Goal: Task Accomplishment & Management: Complete application form

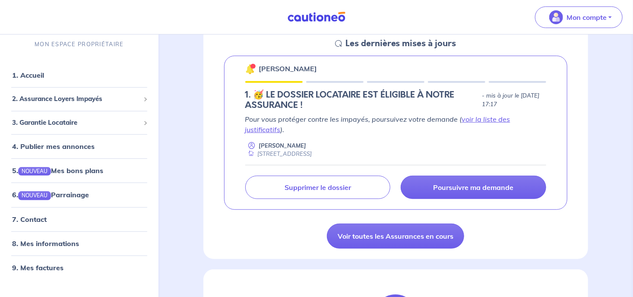
scroll to position [137, 0]
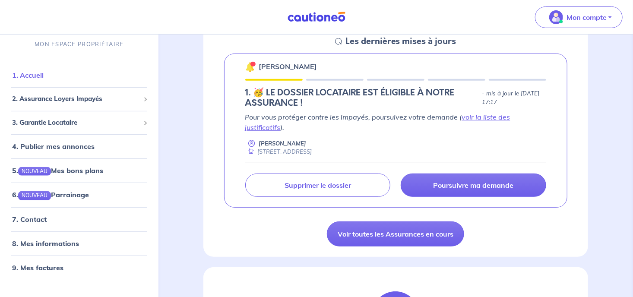
click at [32, 76] on link "1. Accueil" at bounding box center [28, 75] width 32 height 9
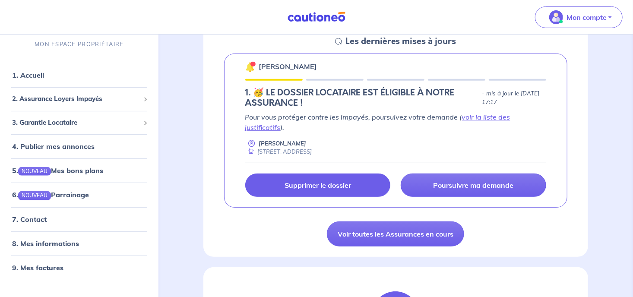
click at [321, 181] on link "Supprimer le dossier" at bounding box center [318, 185] width 146 height 23
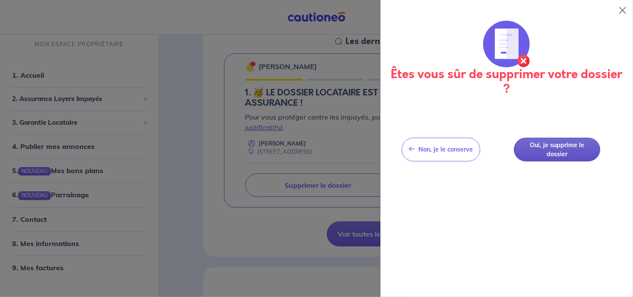
click at [557, 145] on button "Oui, je supprime le dossier" at bounding box center [557, 150] width 86 height 24
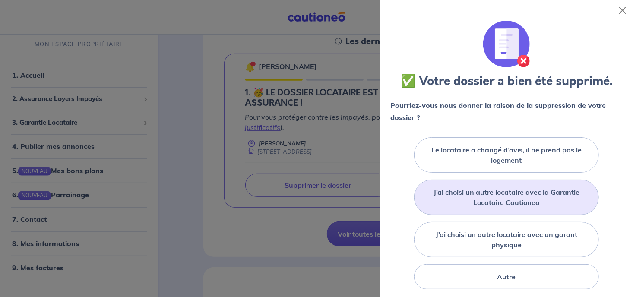
click at [500, 193] on label "J’ai choisi un autre locataire avec la Garantie Locataire Cautioneo" at bounding box center [506, 197] width 163 height 21
click at [0, 0] on input "J’ai choisi un autre locataire avec la Garantie Locataire Cautioneo" at bounding box center [0, 0] width 0 height 0
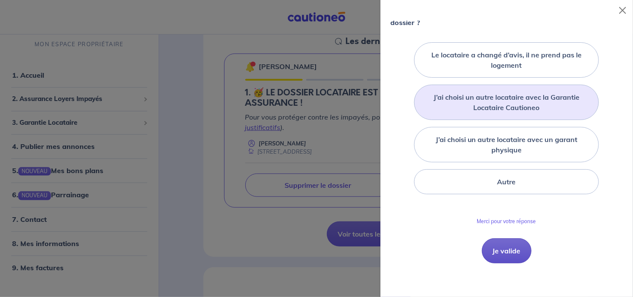
click at [509, 250] on button "Je valide" at bounding box center [507, 250] width 50 height 25
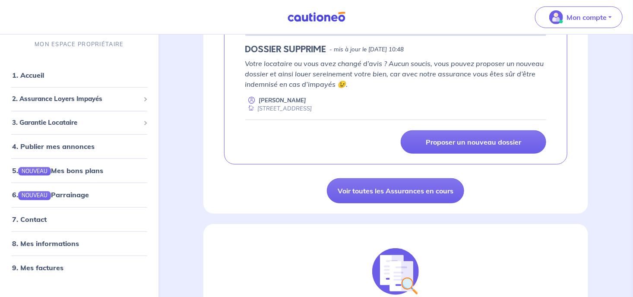
scroll to position [91, 0]
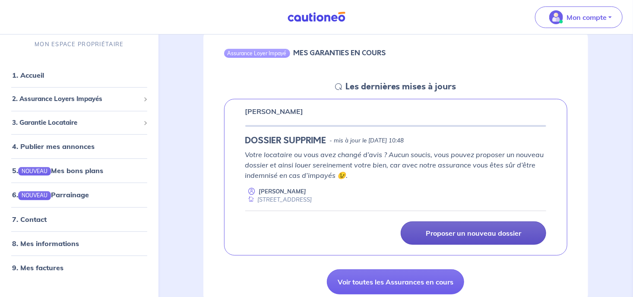
click at [481, 226] on link "Proposer un nouveau dossier" at bounding box center [474, 233] width 146 height 23
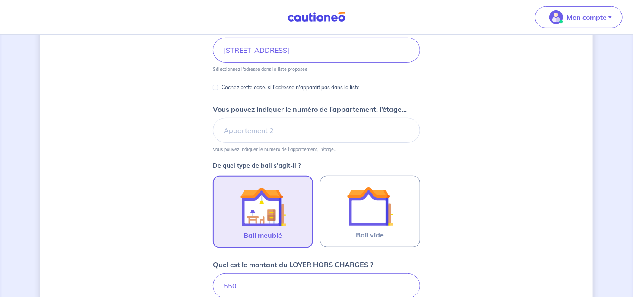
scroll to position [137, 0]
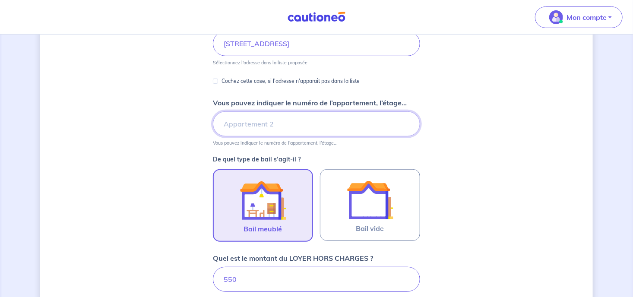
click at [248, 122] on input "Vous pouvez indiquer le numéro de l’appartement, l’étage..." at bounding box center [316, 123] width 207 height 25
type input "LES GLYCINNES"
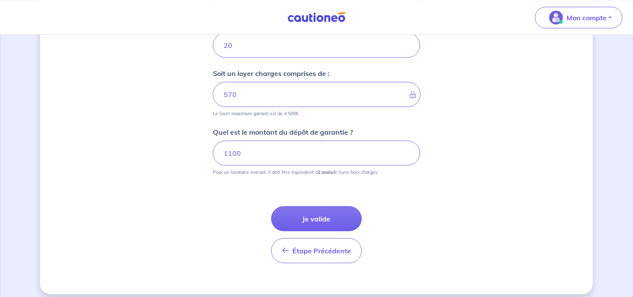
scroll to position [426, 0]
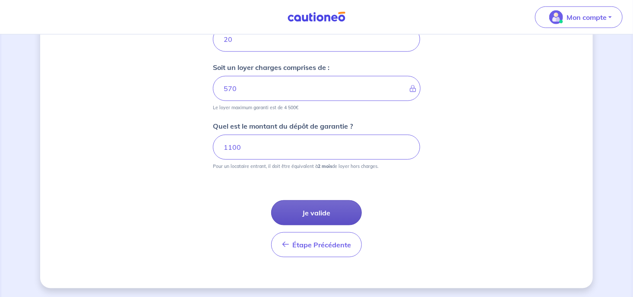
click at [337, 223] on button "Je valide" at bounding box center [316, 212] width 91 height 25
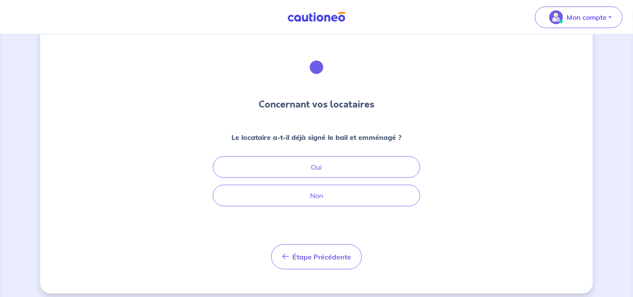
scroll to position [28, 0]
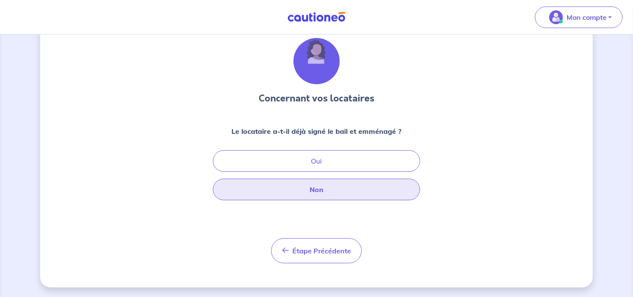
click at [297, 184] on button "Non" at bounding box center [316, 190] width 207 height 22
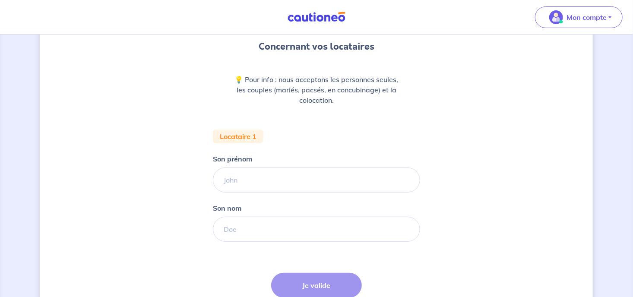
scroll to position [97, 0]
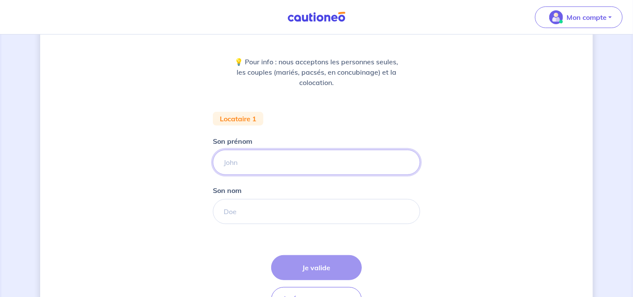
click at [270, 167] on input "Son prénom" at bounding box center [316, 162] width 207 height 25
type input "[PERSON_NAME]"
click at [283, 200] on input "Son nom" at bounding box center [316, 211] width 207 height 25
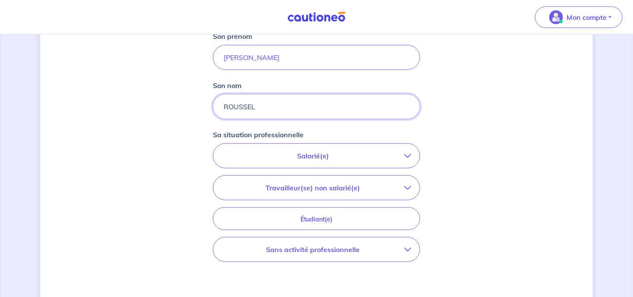
scroll to position [234, 0]
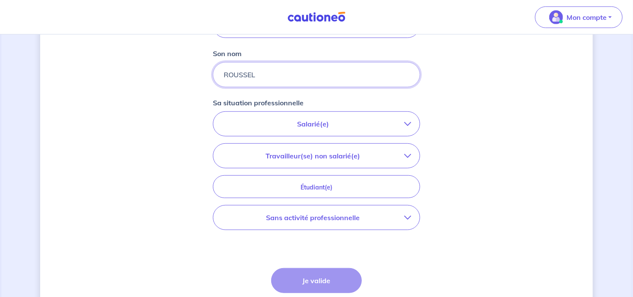
type input "ROUSSEL"
click at [302, 117] on button "Salarié(e)" at bounding box center [316, 124] width 207 height 24
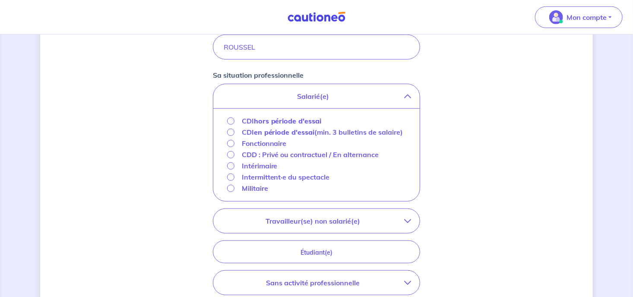
scroll to position [280, 0]
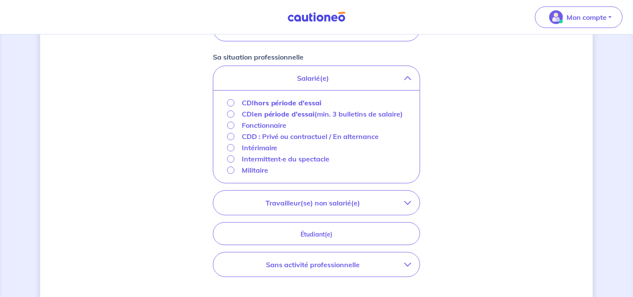
click at [334, 267] on p "Sans activité professionnelle" at bounding box center [313, 265] width 182 height 10
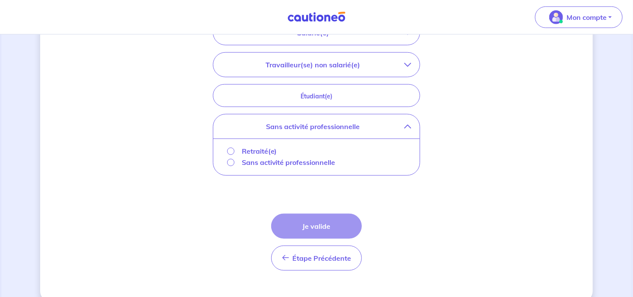
click at [255, 148] on p "Retraité(e)" at bounding box center [259, 151] width 35 height 10
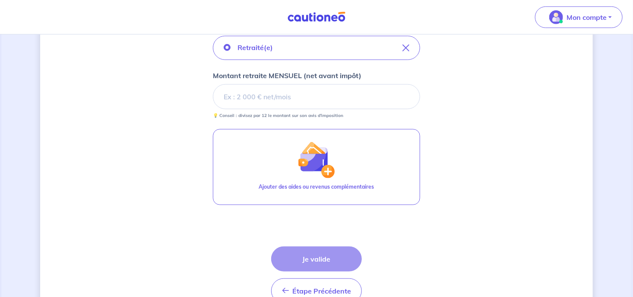
click at [276, 89] on input "Montant retraite MENSUEL (net avant impôt)" at bounding box center [316, 96] width 207 height 25
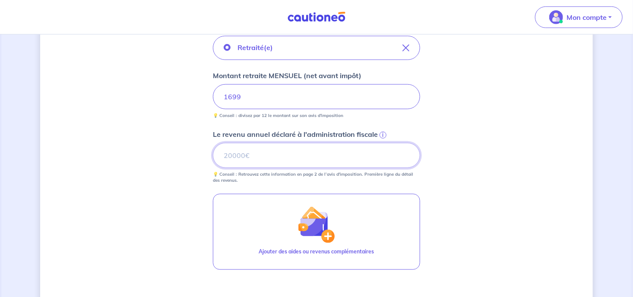
click at [257, 148] on input "Le revenu annuel déclaré à l'administration fiscale i" at bounding box center [316, 155] width 207 height 25
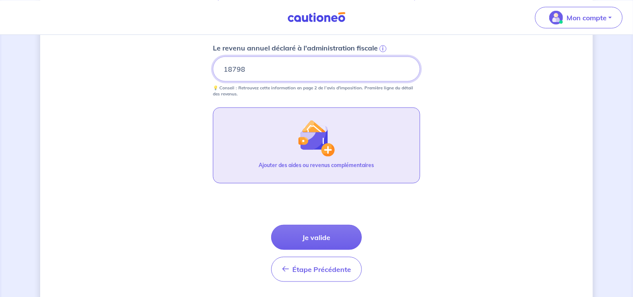
scroll to position [421, 0]
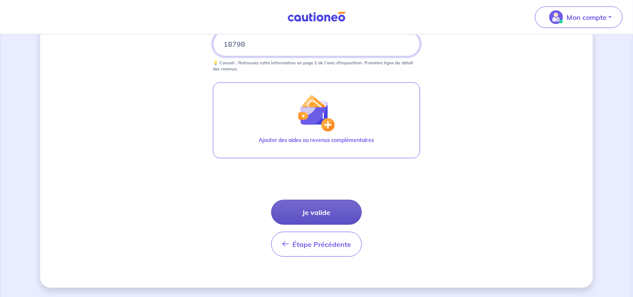
type input "18798"
click at [324, 212] on button "Je valide" at bounding box center [316, 212] width 91 height 25
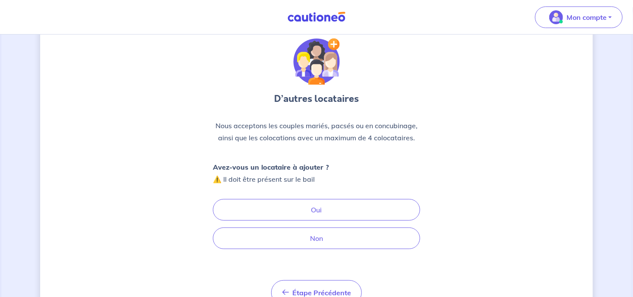
scroll to position [45, 0]
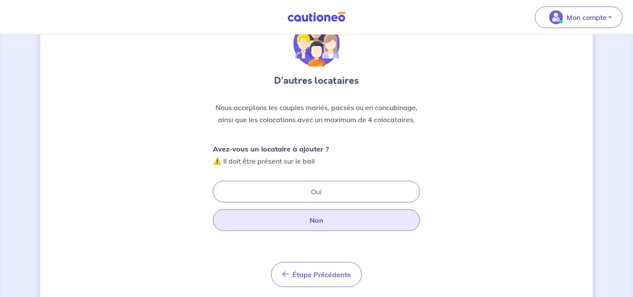
click at [309, 220] on button "Non" at bounding box center [316, 221] width 207 height 22
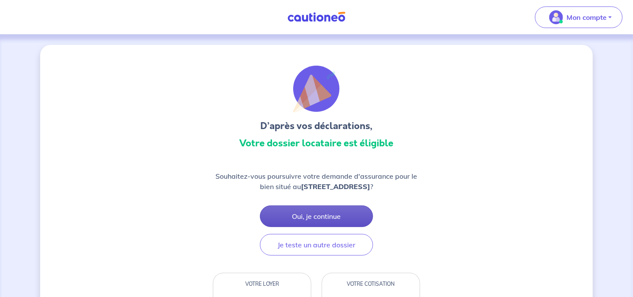
click at [313, 224] on button "Oui, je continue" at bounding box center [316, 217] width 113 height 22
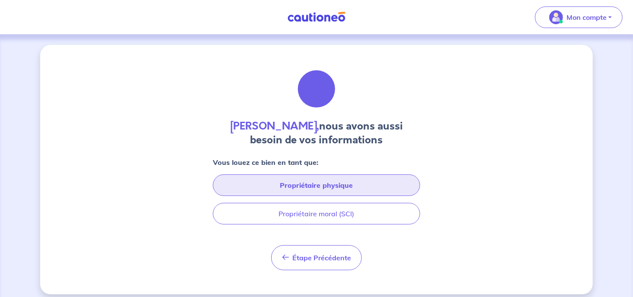
click at [315, 182] on button "Propriétaire physique" at bounding box center [316, 186] width 207 height 22
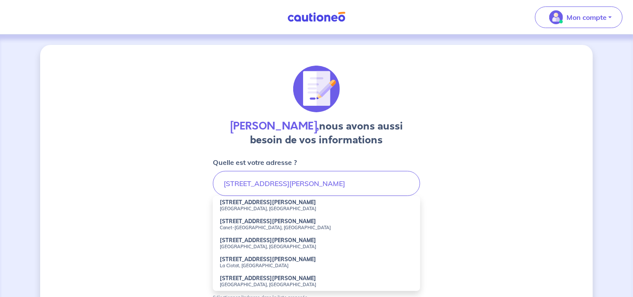
click at [264, 225] on small "Canet-[GEOGRAPHIC_DATA], [GEOGRAPHIC_DATA]" at bounding box center [317, 228] width 194 height 6
type input "[STREET_ADDRESS][PERSON_NAME][DEMOGRAPHIC_DATA]"
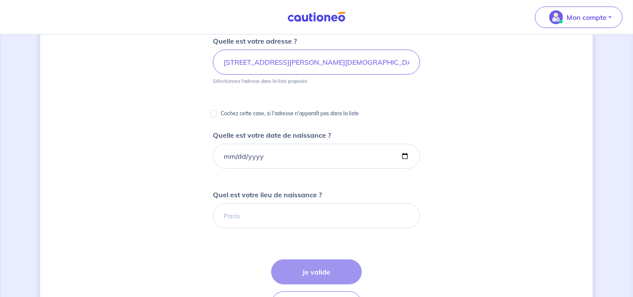
scroll to position [137, 0]
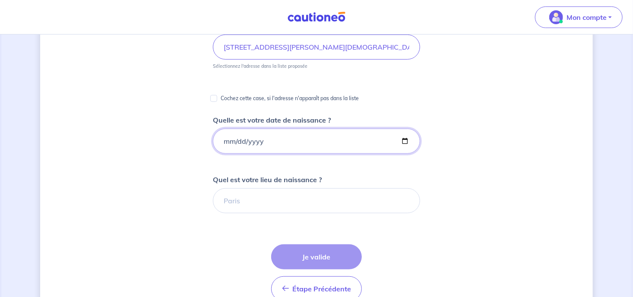
click at [235, 146] on input "Quelle est votre date de naissance ?" at bounding box center [316, 141] width 207 height 25
type input "[DATE]"
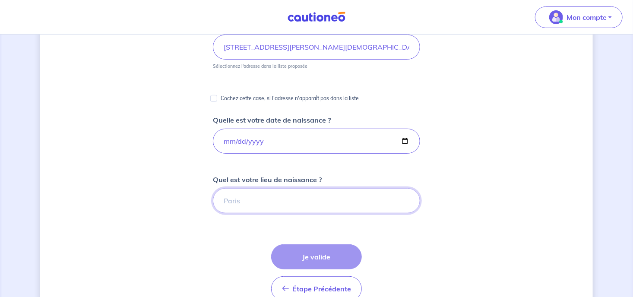
click at [236, 204] on input "Quel est votre lieu de naissance ?" at bounding box center [316, 200] width 207 height 25
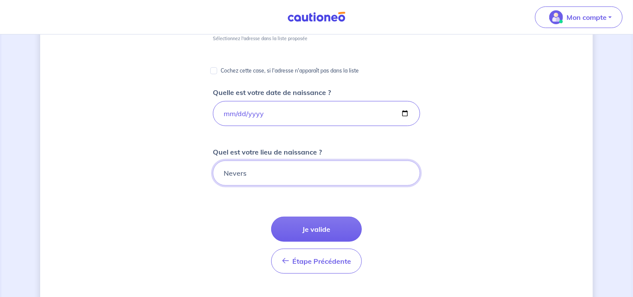
scroll to position [182, 0]
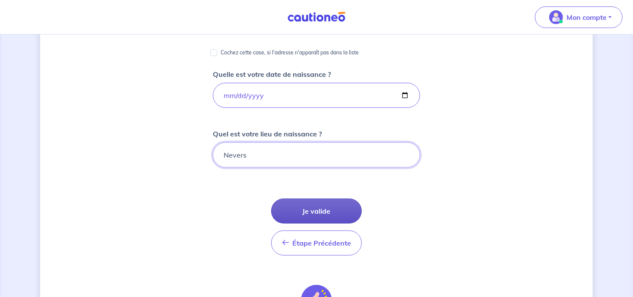
type input "Nevers"
click at [302, 205] on button "Je valide" at bounding box center [316, 211] width 91 height 25
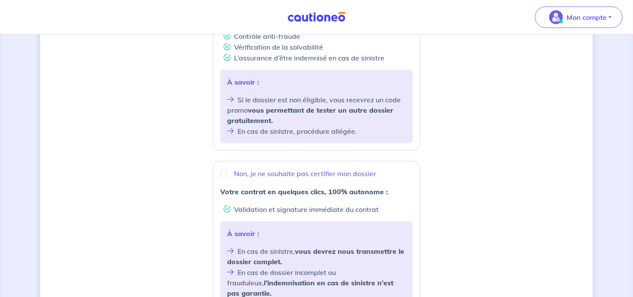
scroll to position [228, 0]
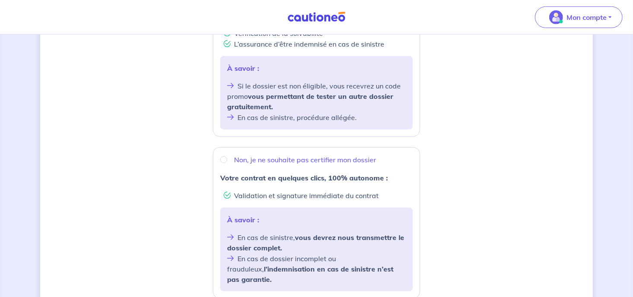
click at [227, 162] on div "Non, je ne souhaite pas certifier mon dossier" at bounding box center [316, 160] width 193 height 10
radio input "true"
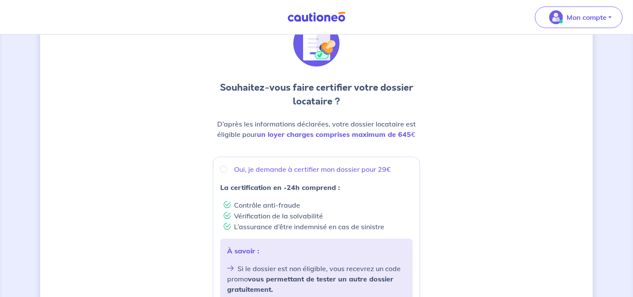
scroll to position [91, 0]
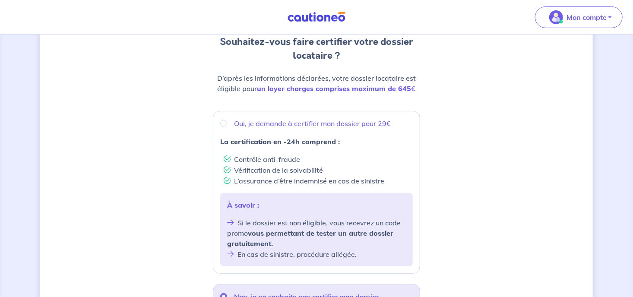
click at [280, 140] on strong "La certification en -24h comprend :" at bounding box center [280, 141] width 120 height 9
radio input "true"
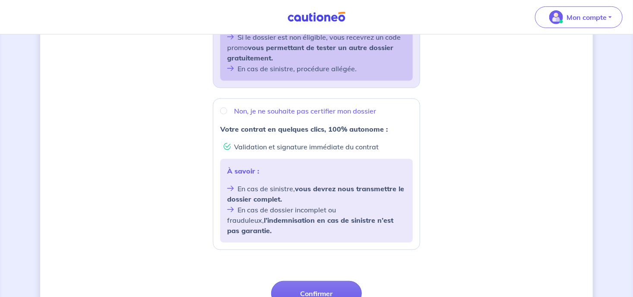
scroll to position [319, 0]
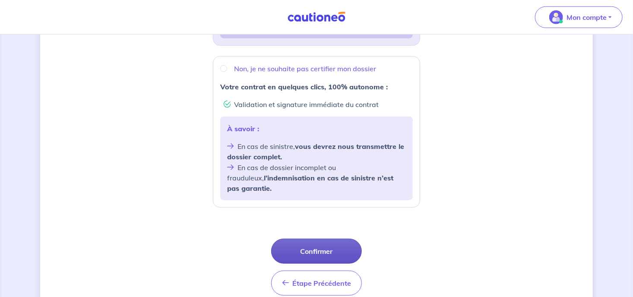
click at [319, 243] on button "Confirmer" at bounding box center [316, 251] width 91 height 25
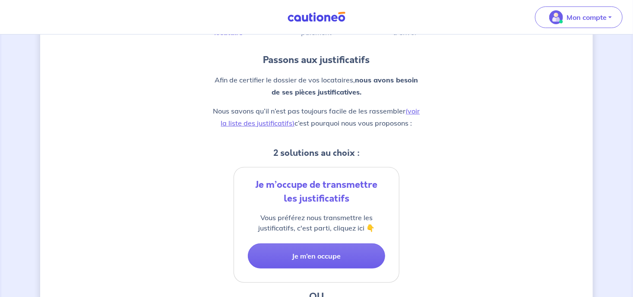
scroll to position [91, 0]
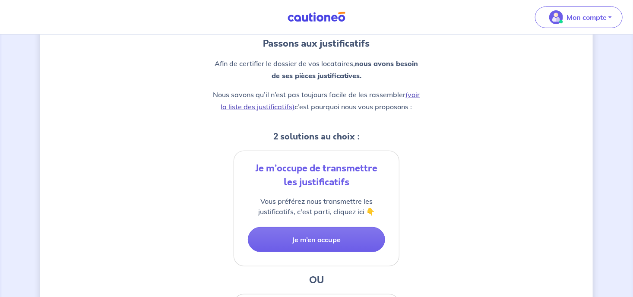
click at [261, 106] on link "(voir la liste des justificatifs)" at bounding box center [320, 100] width 199 height 21
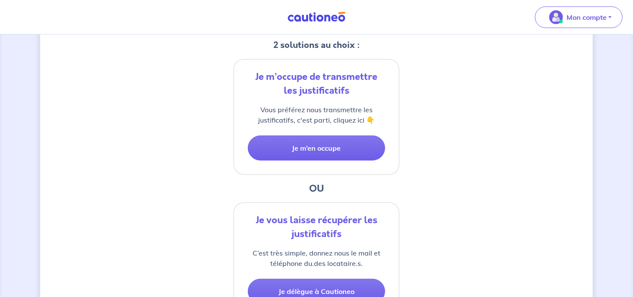
scroll to position [137, 0]
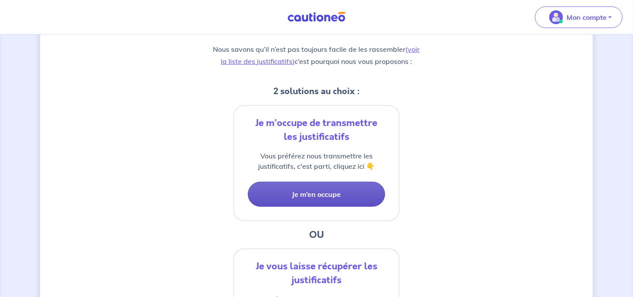
click at [316, 189] on button "Je m’en occupe" at bounding box center [316, 194] width 137 height 25
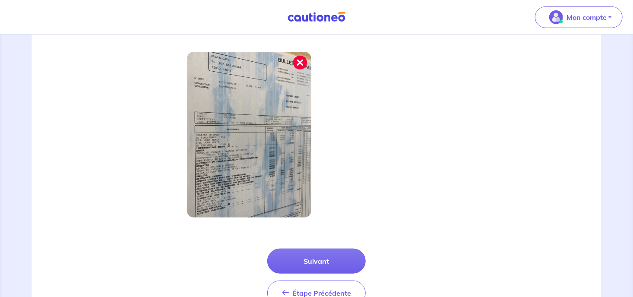
scroll to position [319, 0]
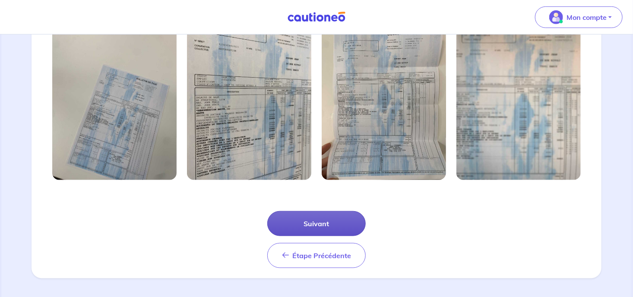
click at [321, 224] on button "Suivant" at bounding box center [316, 223] width 99 height 25
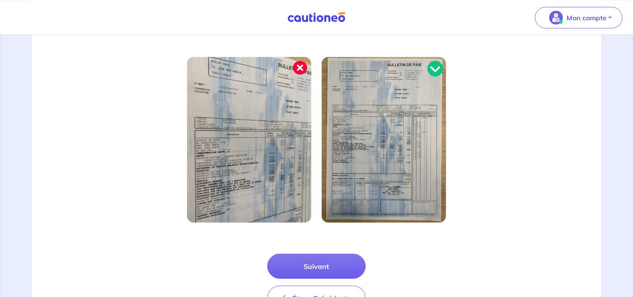
scroll to position [273, 0]
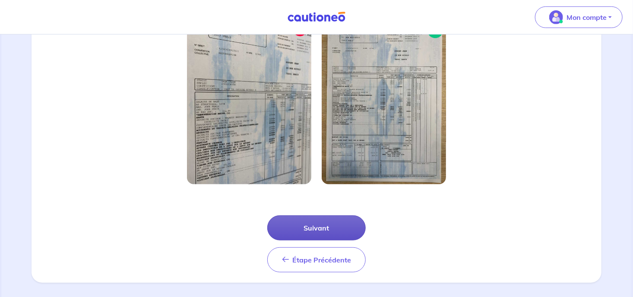
click at [314, 228] on button "Suivant" at bounding box center [316, 228] width 99 height 25
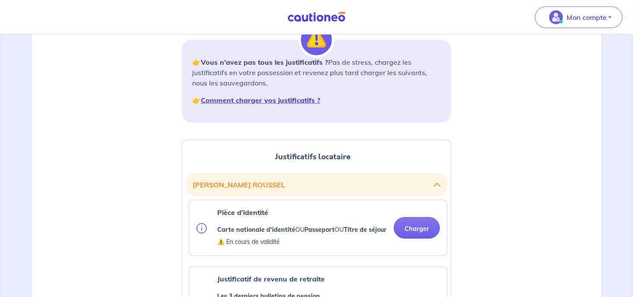
scroll to position [137, 0]
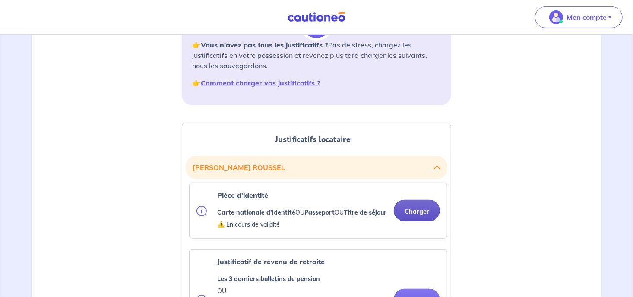
click at [416, 213] on button "Charger" at bounding box center [417, 211] width 46 height 22
click at [414, 215] on button "Charger" at bounding box center [417, 211] width 46 height 22
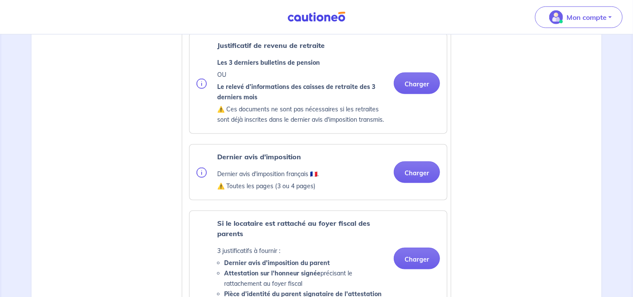
scroll to position [410, 0]
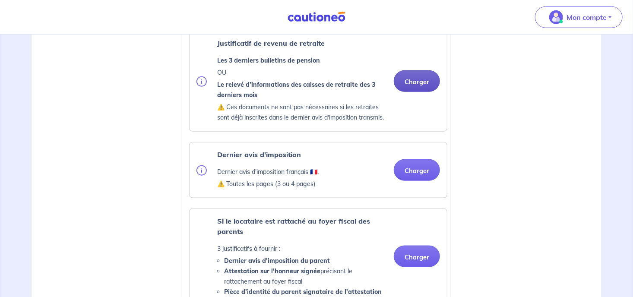
click at [414, 88] on button "Charger" at bounding box center [417, 81] width 46 height 22
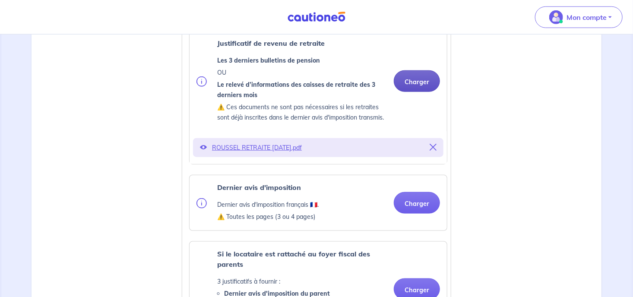
click at [417, 89] on button "Charger" at bounding box center [417, 81] width 46 height 22
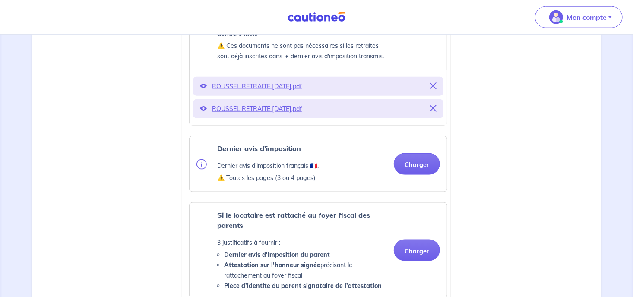
scroll to position [456, 0]
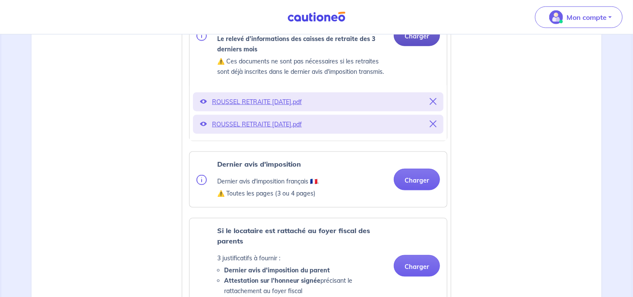
click at [419, 46] on button "Charger" at bounding box center [417, 36] width 46 height 22
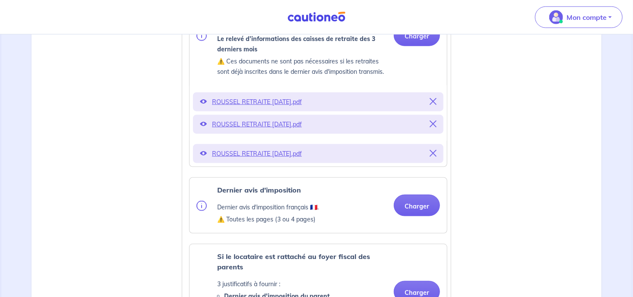
scroll to position [502, 0]
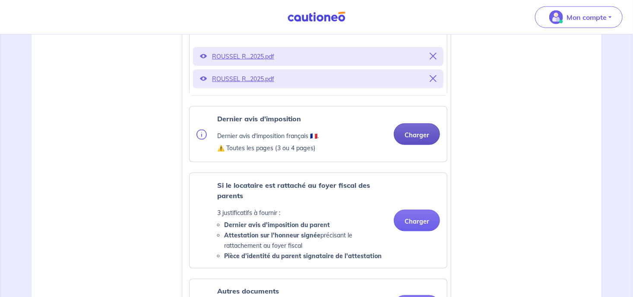
click at [428, 143] on div "Dernier avis d'imposition Dernier avis d'imposition français 🇫🇷. ⚠️ Toutes les …" at bounding box center [318, 134] width 257 height 55
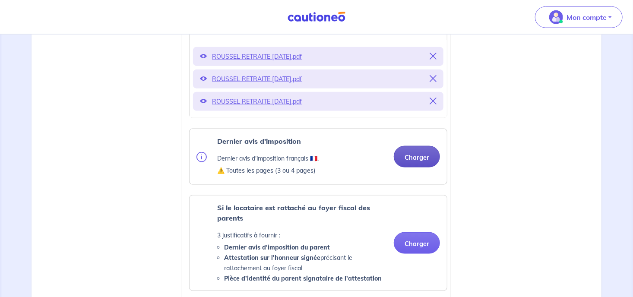
click at [428, 163] on button "Charger" at bounding box center [417, 157] width 46 height 22
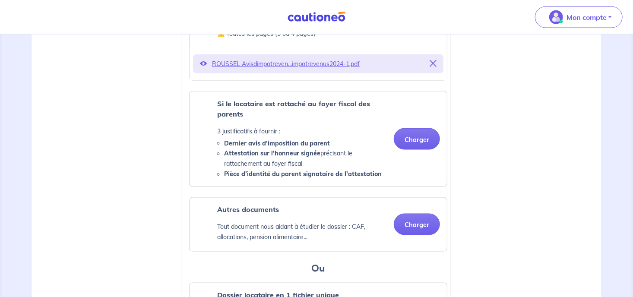
scroll to position [684, 0]
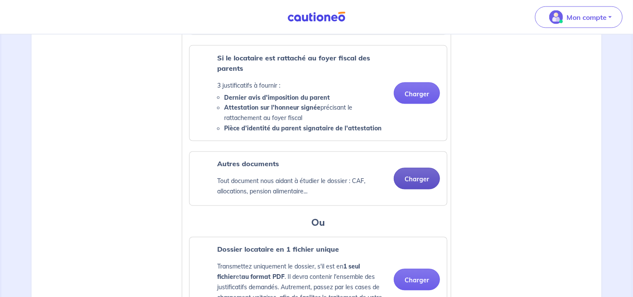
click at [410, 190] on button "Charger" at bounding box center [417, 179] width 46 height 22
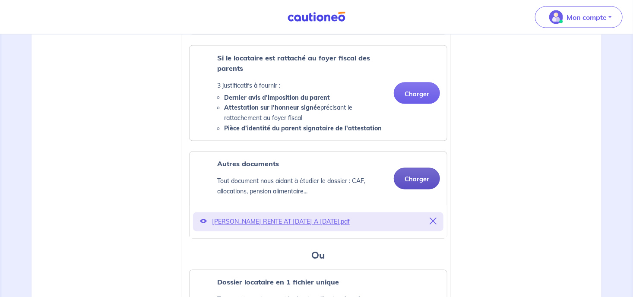
click at [425, 186] on button "Charger" at bounding box center [417, 179] width 46 height 22
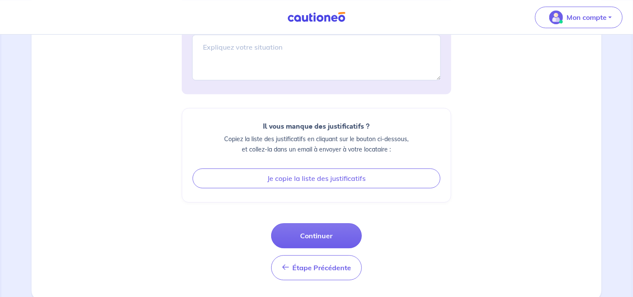
scroll to position [1136, 0]
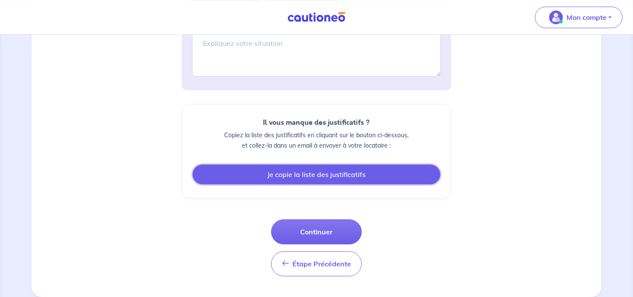
click at [316, 175] on button "Je copie la liste des justificatifs" at bounding box center [317, 175] width 248 height 20
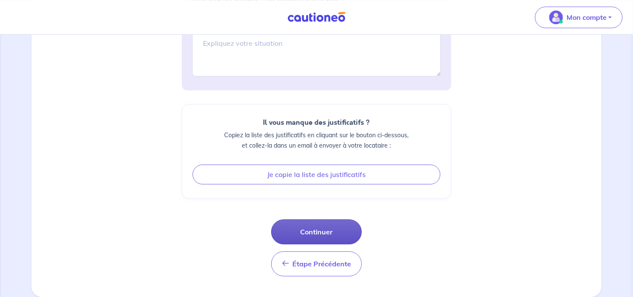
click at [308, 227] on button "Continuer" at bounding box center [316, 231] width 91 height 25
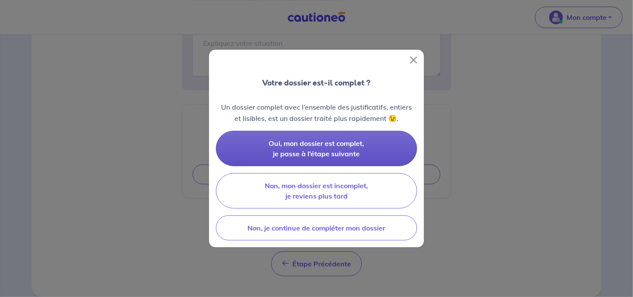
click at [316, 149] on span "Oui, mon dossier est complet, je passe à l’étape suivante" at bounding box center [316, 148] width 95 height 19
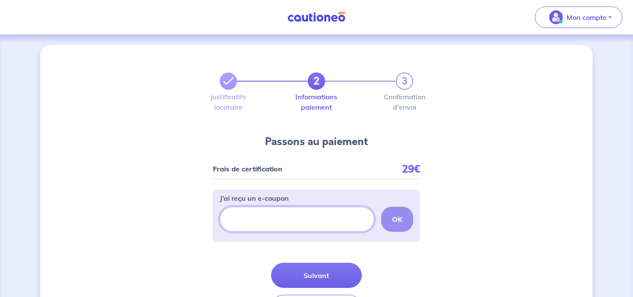
click at [284, 220] on input "J’ai reçu un e-coupon" at bounding box center [297, 219] width 155 height 25
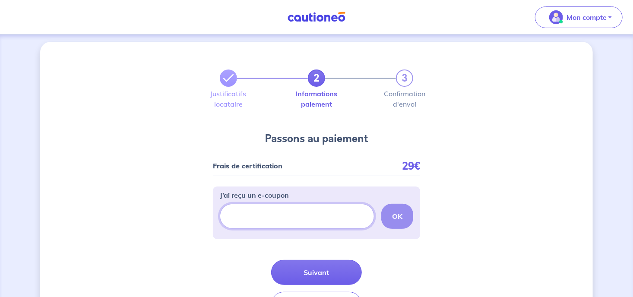
scroll to position [45, 0]
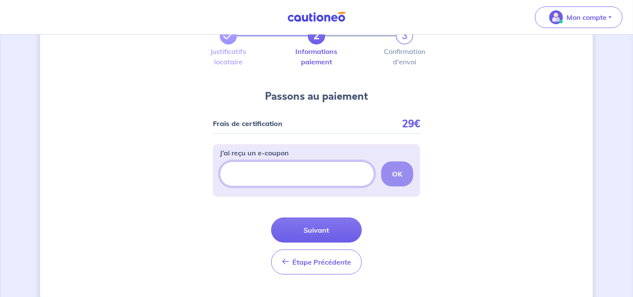
click at [293, 168] on input "J’ai reçu un e-coupon" at bounding box center [297, 174] width 155 height 25
click at [316, 231] on button "Suivant" at bounding box center [316, 230] width 91 height 25
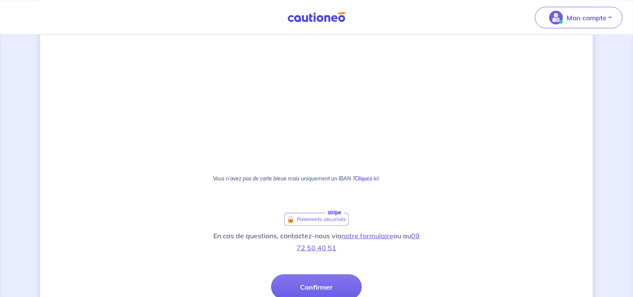
scroll to position [463, 0]
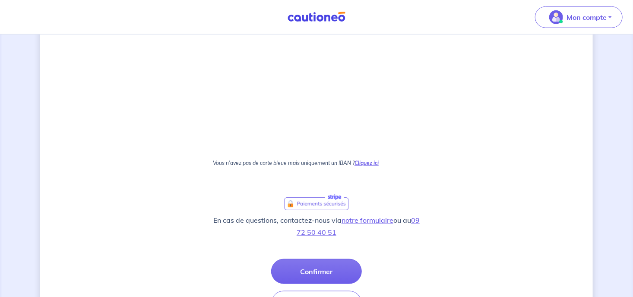
click at [371, 162] on strong "Cliquez ici" at bounding box center [367, 163] width 24 height 6
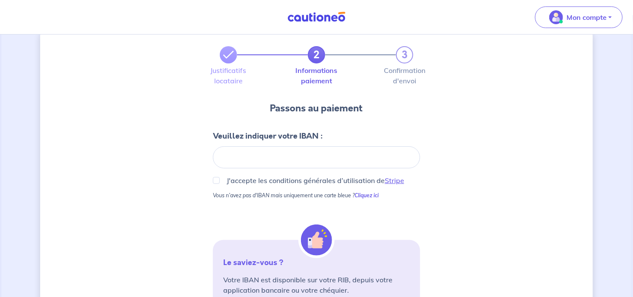
scroll to position [0, 0]
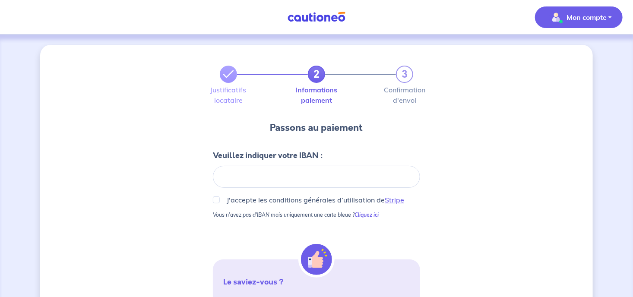
click at [594, 17] on p "Mon compte" at bounding box center [587, 17] width 40 height 10
click at [576, 52] on link "Mes informations" at bounding box center [571, 54] width 70 height 14
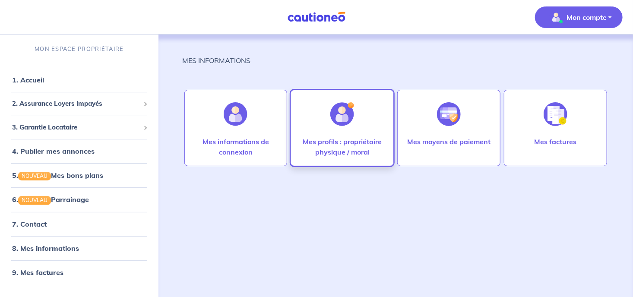
click at [325, 143] on p "Mes profils : propriétaire physique / moral" at bounding box center [342, 147] width 85 height 21
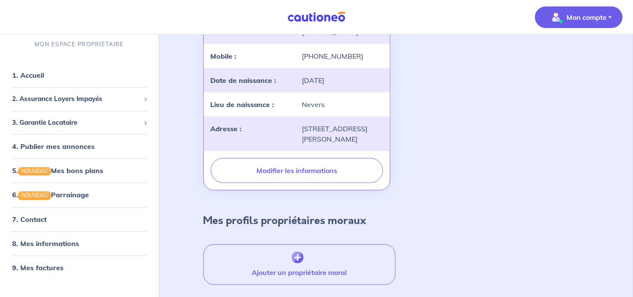
scroll to position [200, 0]
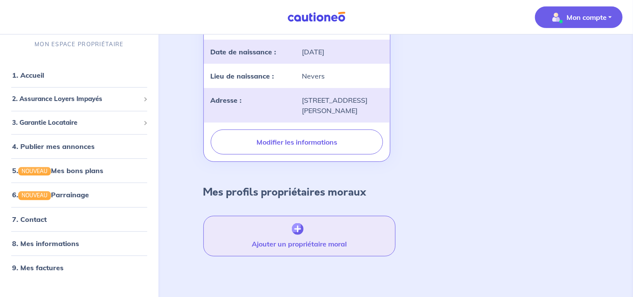
click at [296, 225] on img "button" at bounding box center [298, 229] width 12 height 12
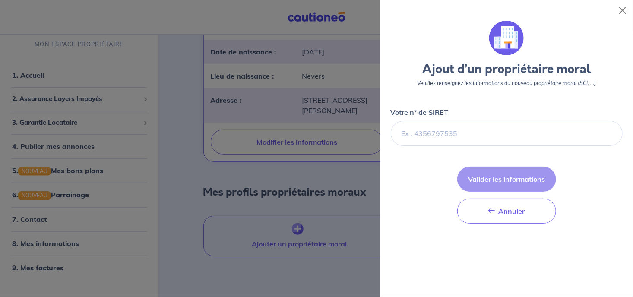
click at [196, 129] on div at bounding box center [316, 148] width 633 height 297
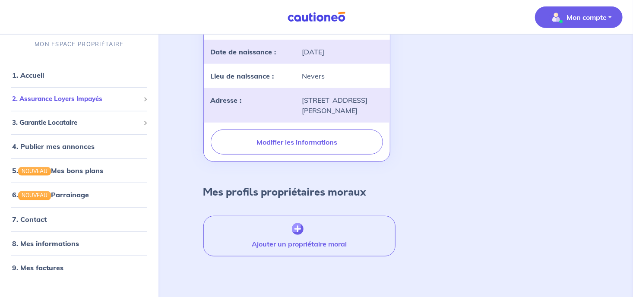
click at [89, 98] on span "2. Assurance Loyers Impayés" at bounding box center [76, 99] width 128 height 10
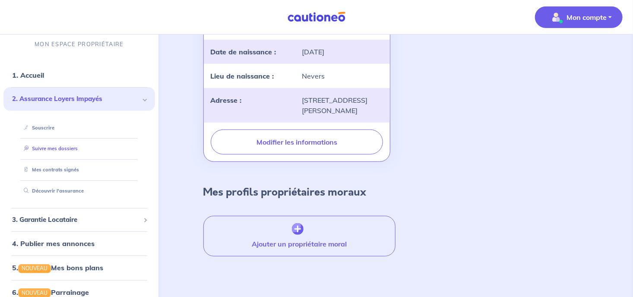
click at [78, 147] on link "Suivre mes dossiers" at bounding box center [48, 149] width 57 height 6
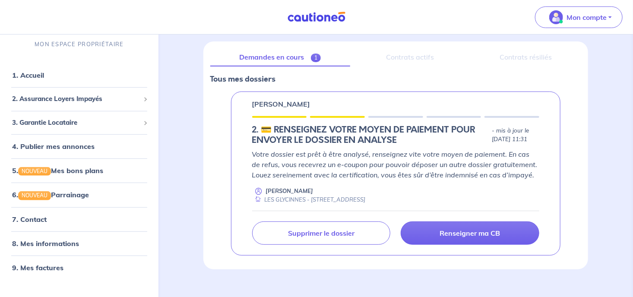
scroll to position [111, 0]
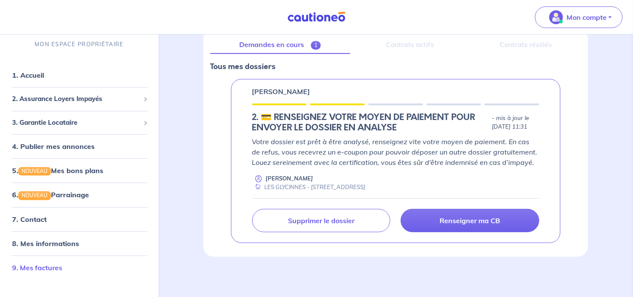
click at [41, 265] on link "9. Mes factures" at bounding box center [37, 267] width 50 height 9
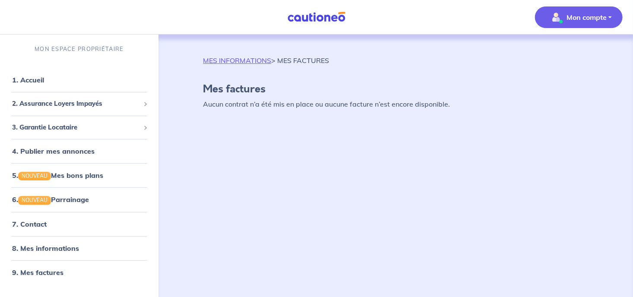
click at [594, 15] on p "Mon compte" at bounding box center [587, 17] width 40 height 10
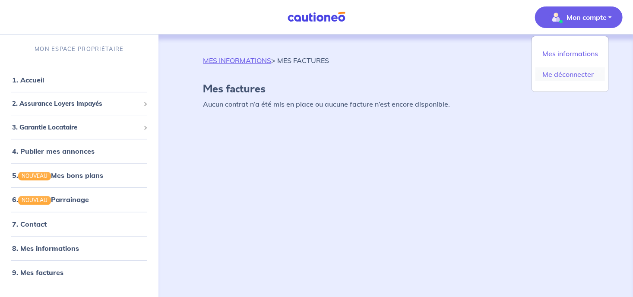
click at [575, 72] on link "Me déconnecter" at bounding box center [571, 74] width 70 height 14
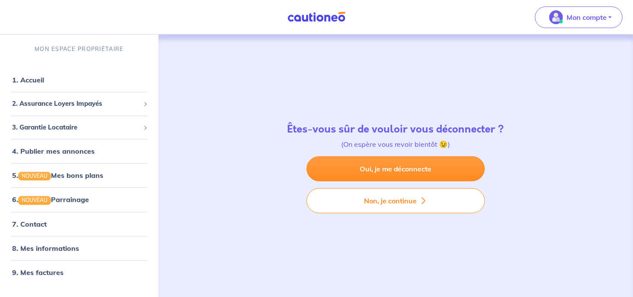
click at [563, 92] on div "Êtes-vous sûr de vouloir vous déconnecter ? (On espère vous revoir bientôt 😉) O…" at bounding box center [396, 168] width 468 height 267
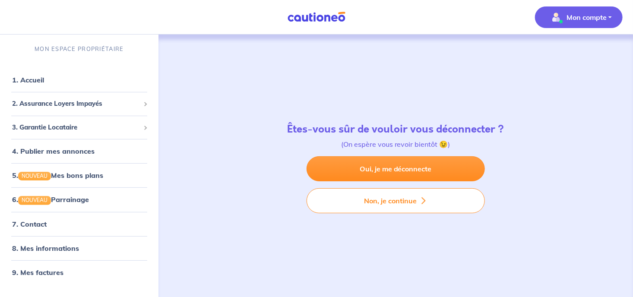
click at [597, 16] on p "Mon compte" at bounding box center [587, 17] width 40 height 10
